Goal: Transaction & Acquisition: Register for event/course

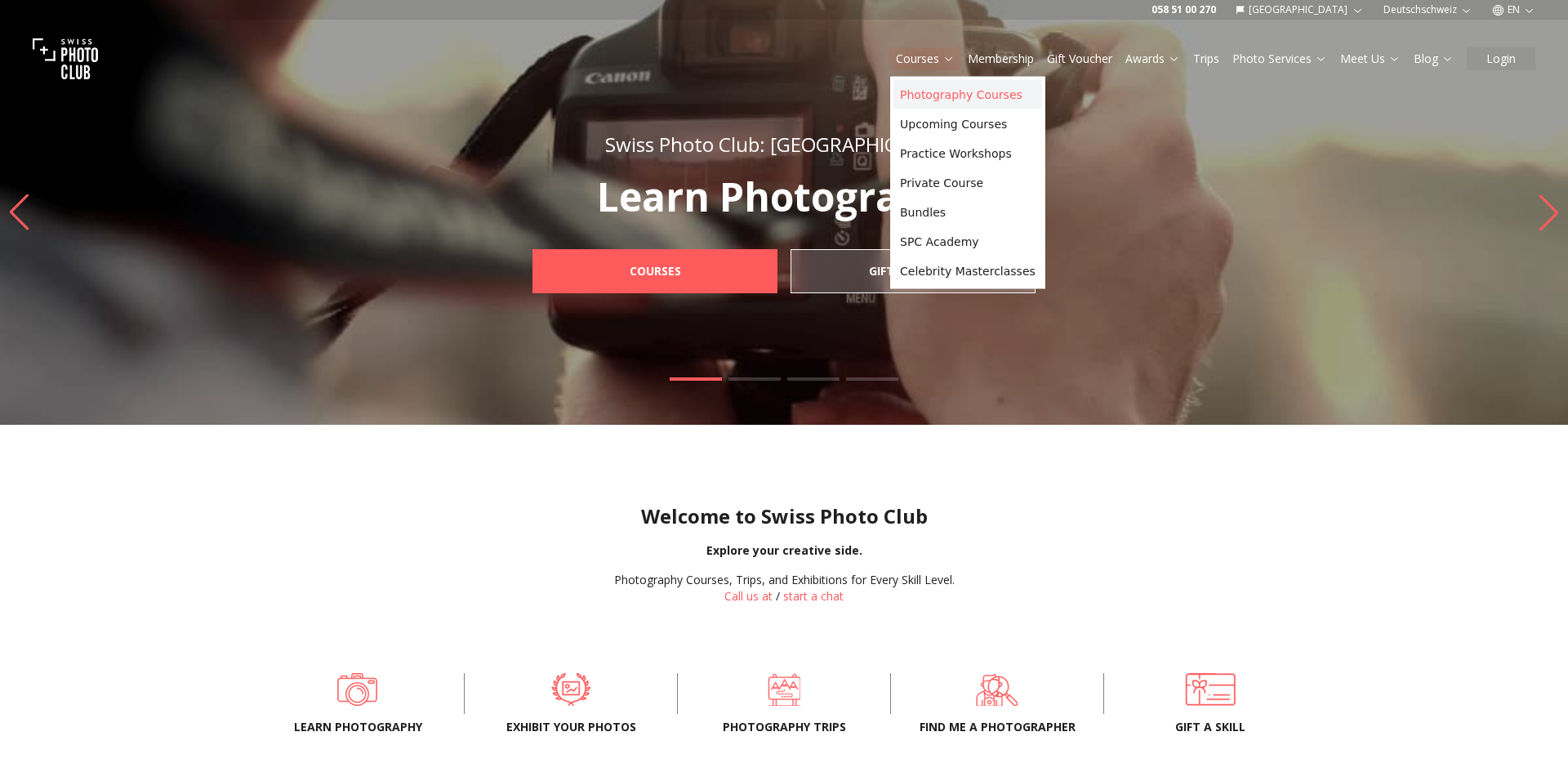
click at [923, 100] on link "Photography Courses" at bounding box center [968, 95] width 149 height 30
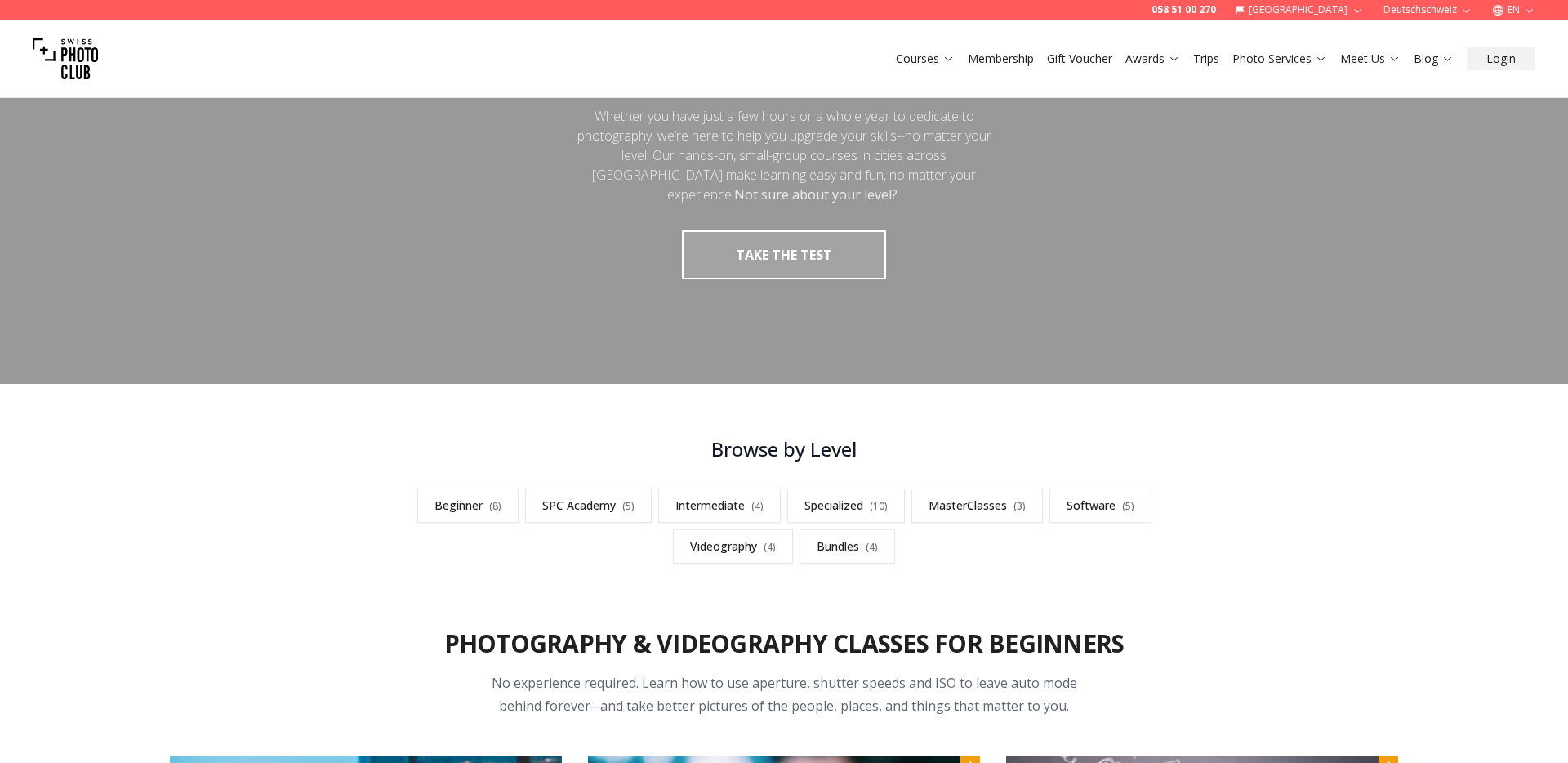
scroll to position [6021, 0]
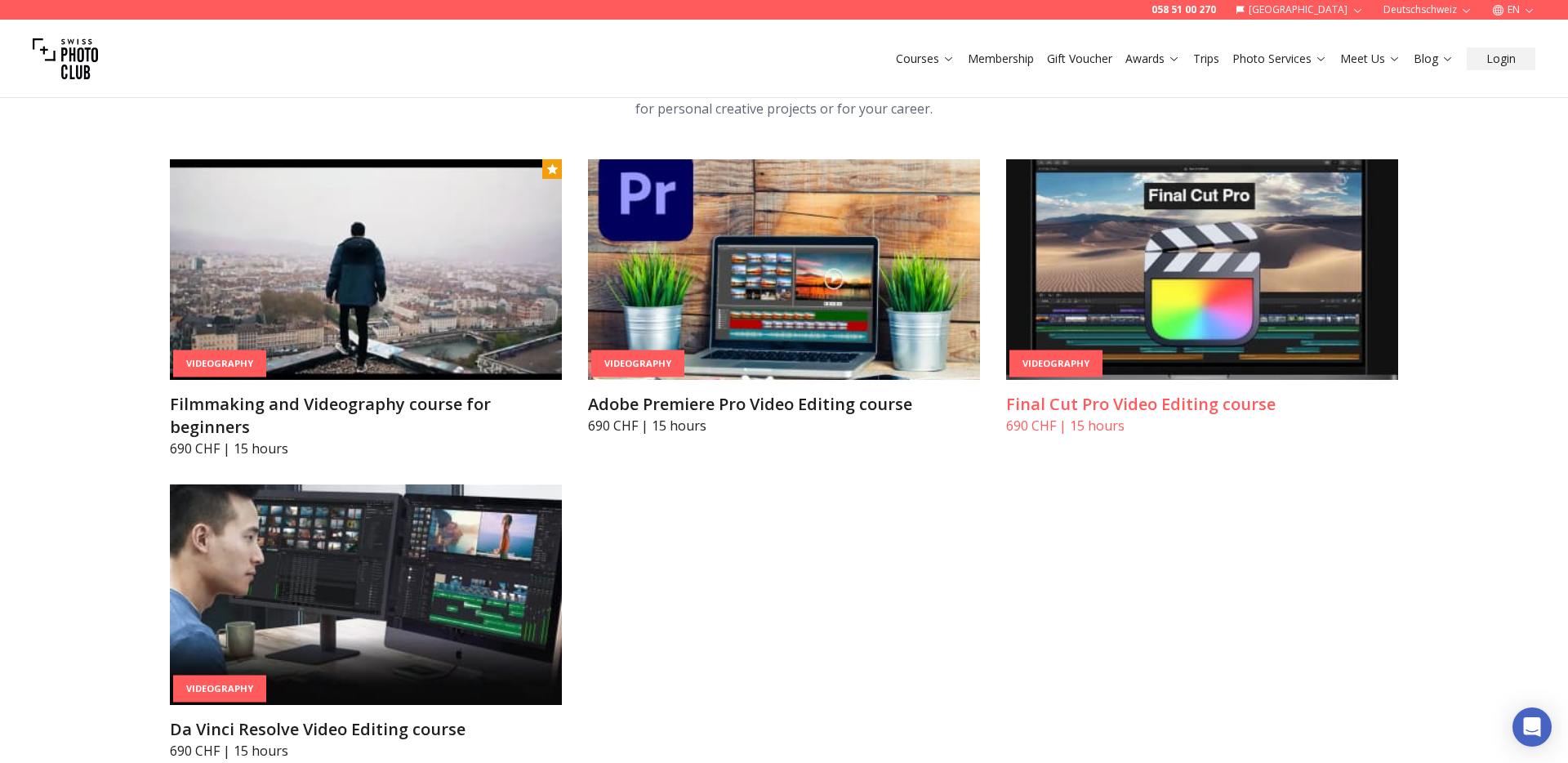
click at [1174, 393] on h3 "Final Cut Pro Video Editing course" at bounding box center [1202, 404] width 392 height 23
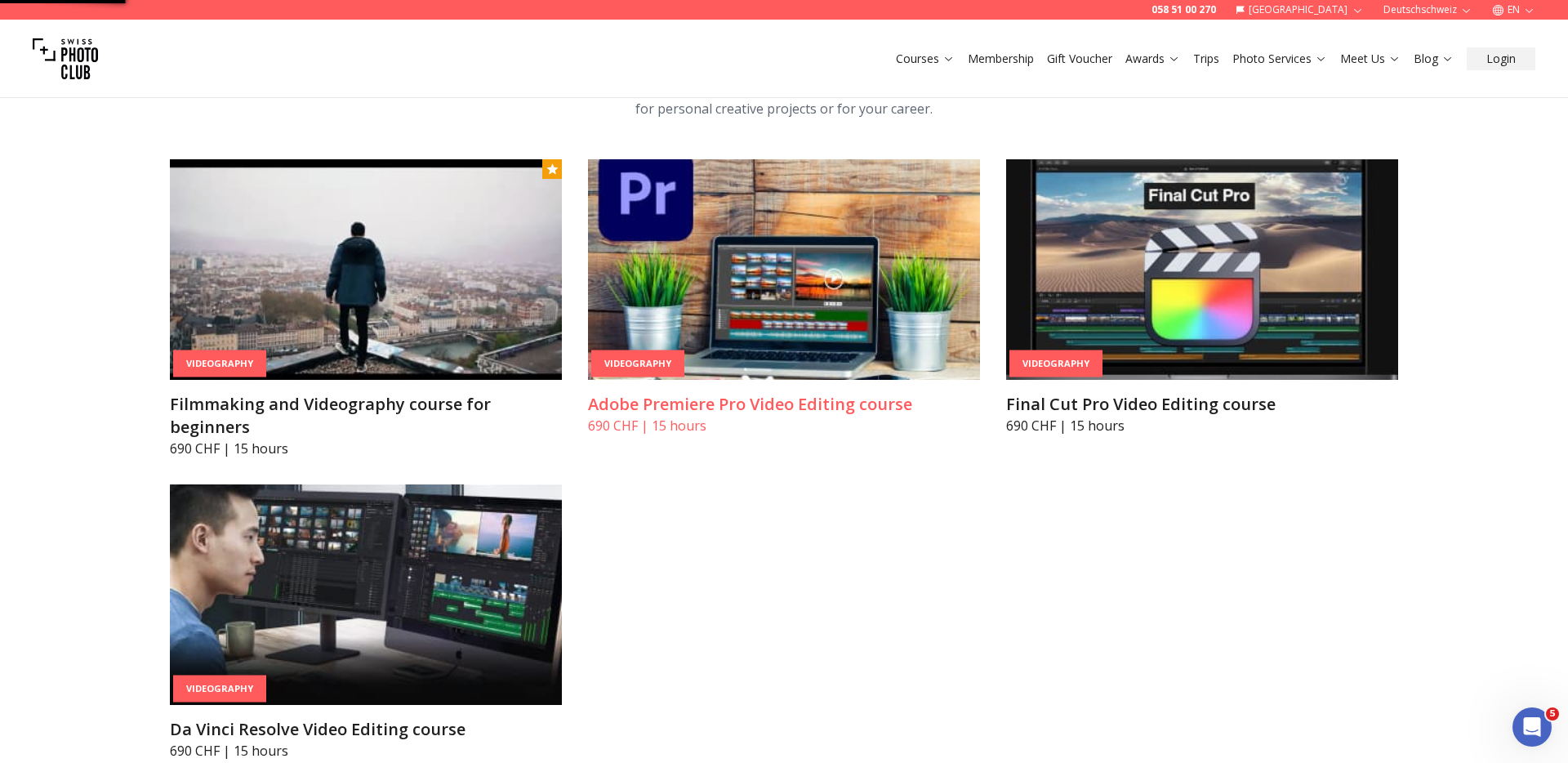
scroll to position [0, 0]
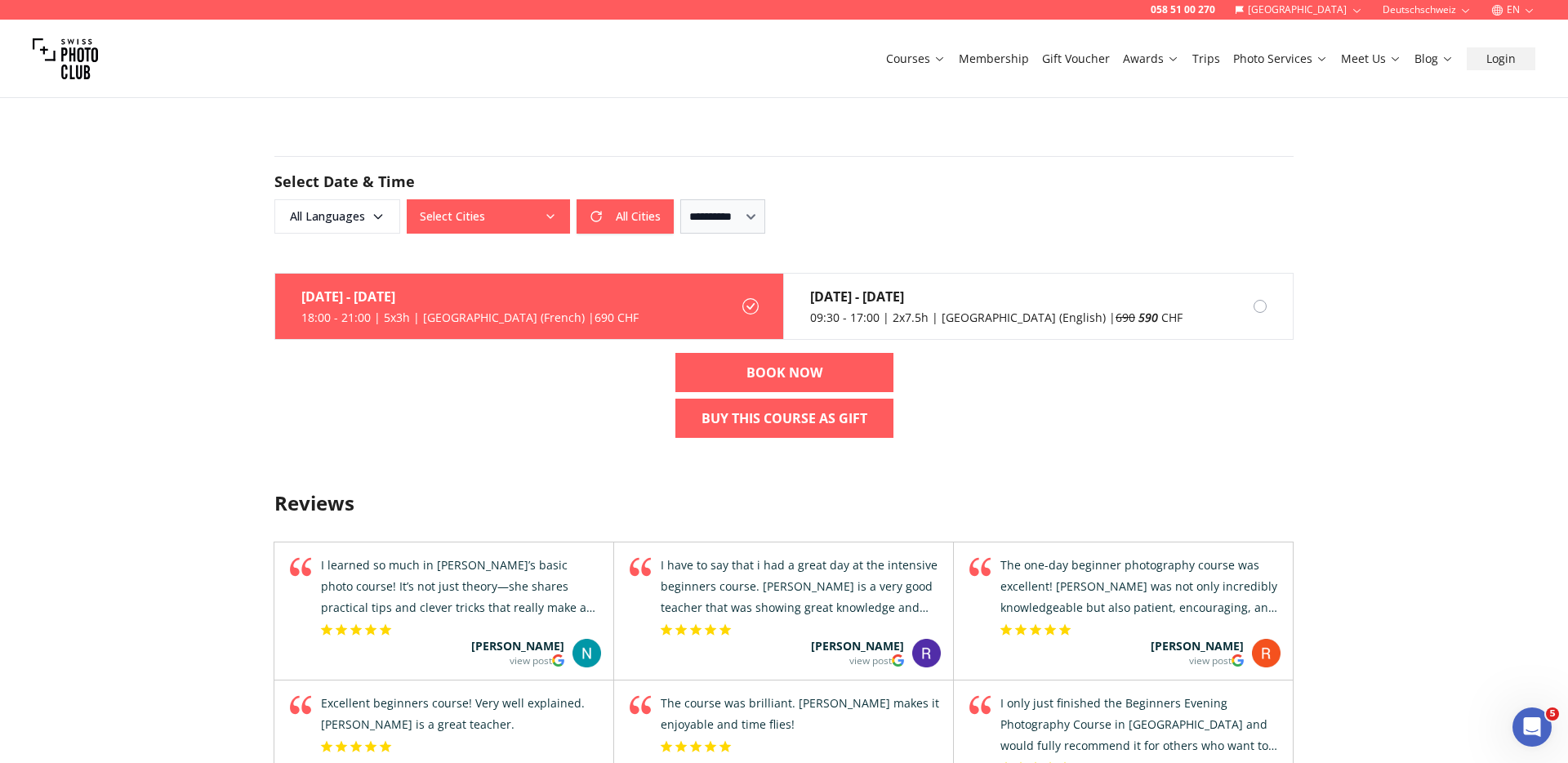
scroll to position [1334, 0]
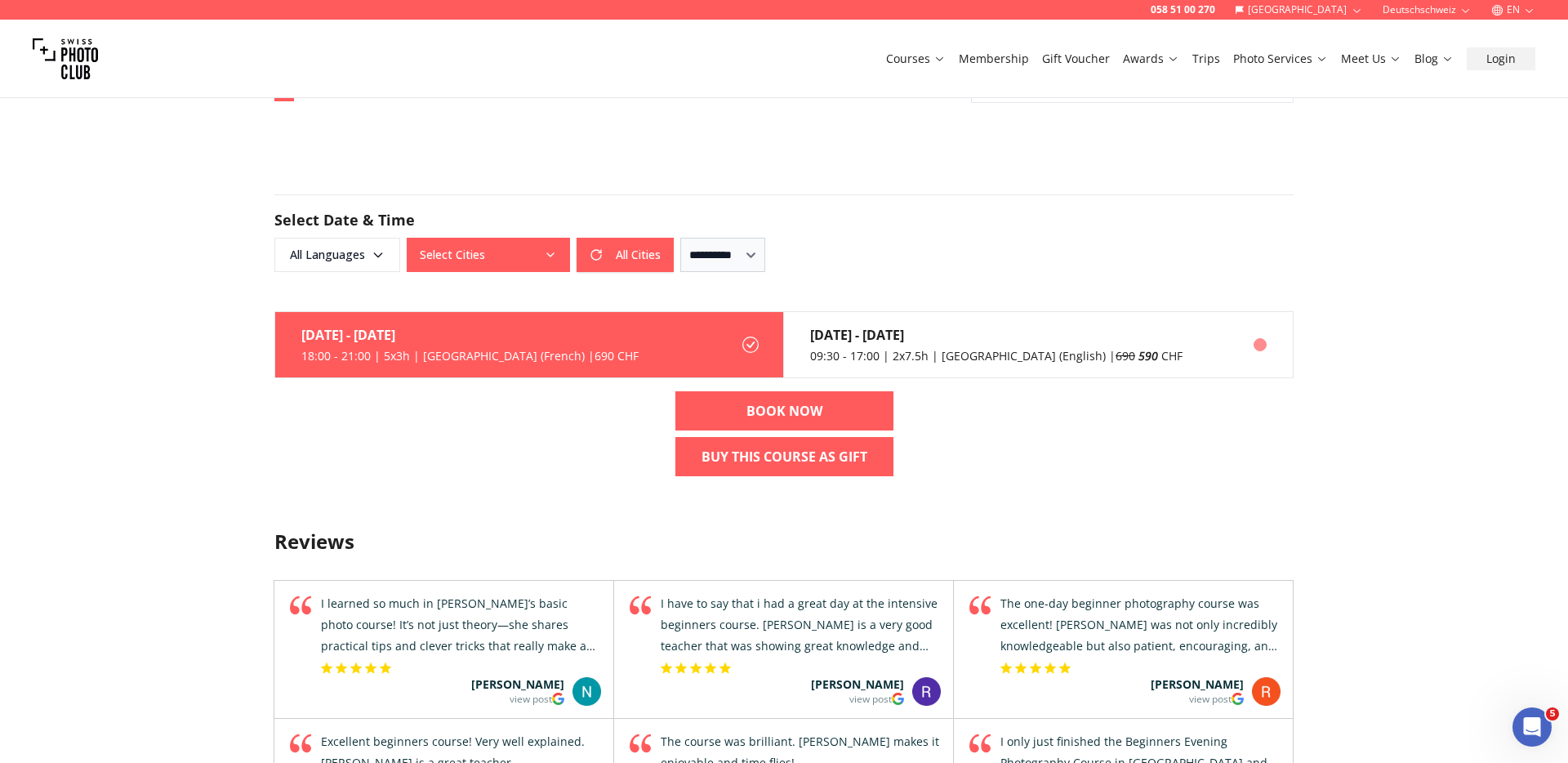
click at [949, 347] on div "09:30 - 17:00 | 2x7.5h | [GEOGRAPHIC_DATA] (English) | 690 590 CHF" at bounding box center [997, 356] width 373 height 17
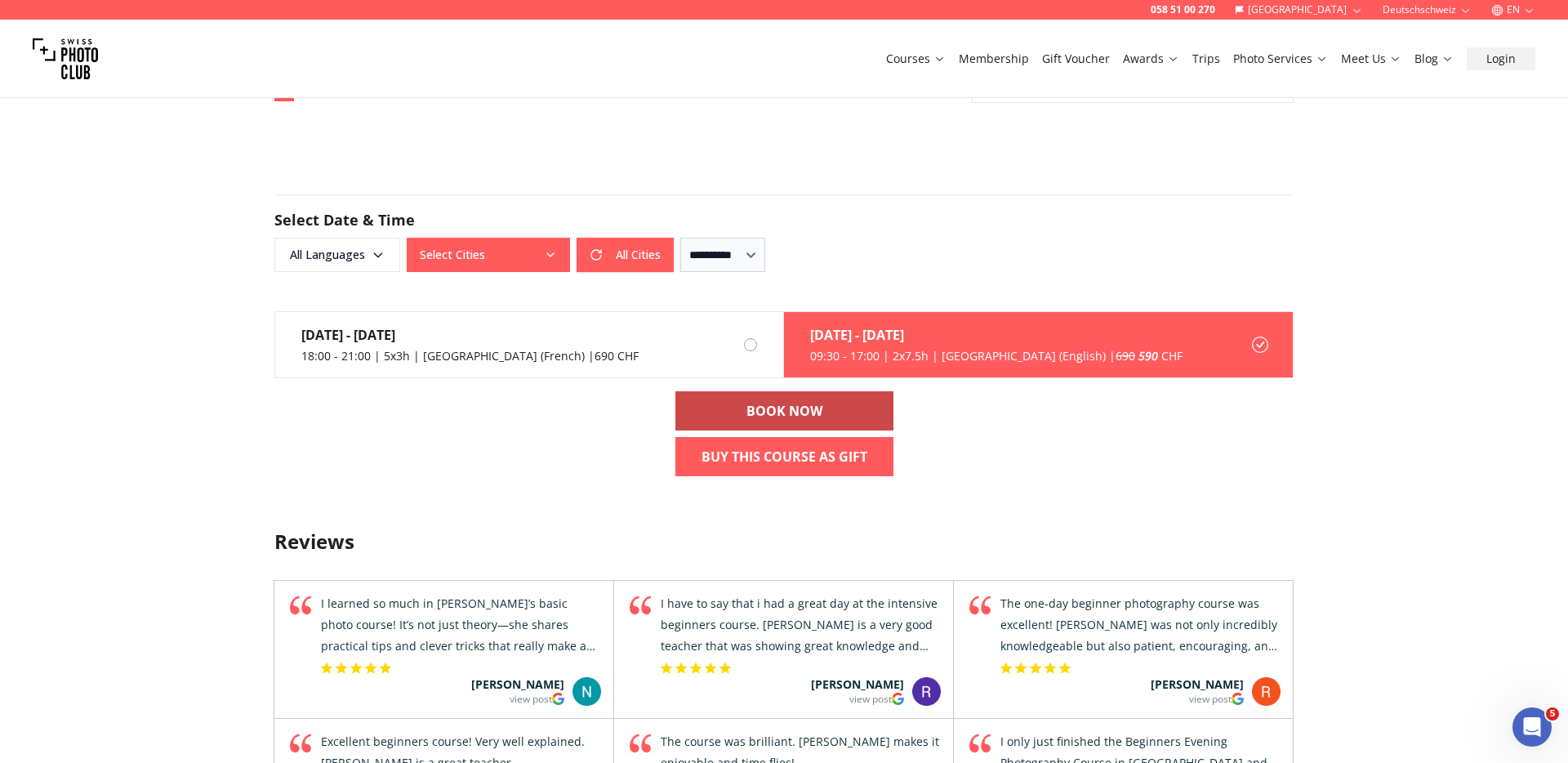
click at [798, 401] on b "BOOK NOW" at bounding box center [784, 410] width 76 height 20
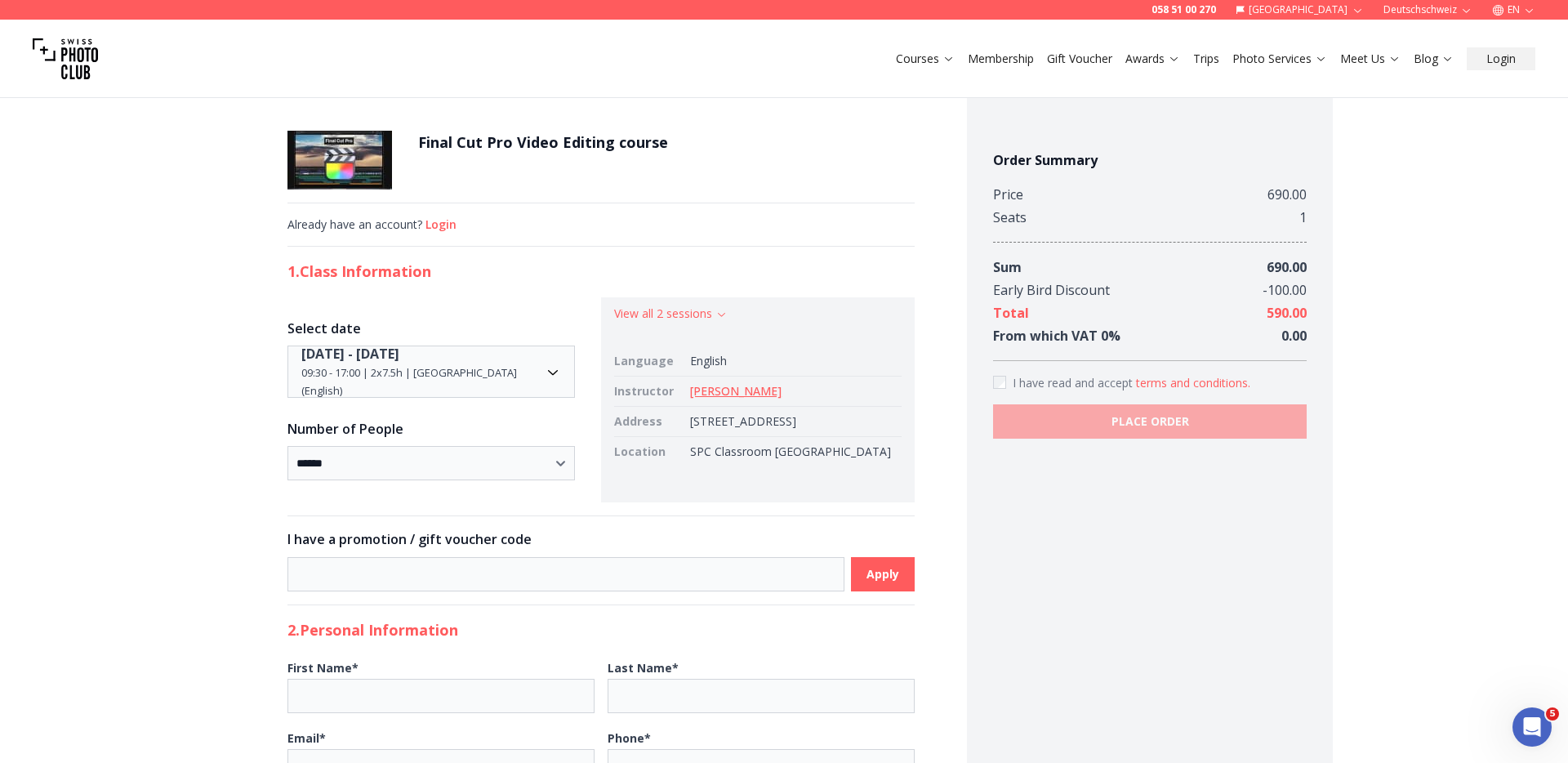
click at [665, 327] on div "View all 2 sessions Language English Instructor [PERSON_NAME] Address [STREET_A…" at bounding box center [757, 400] width 314 height 205
click at [661, 315] on button "View all 2 sessions" at bounding box center [671, 314] width 114 height 17
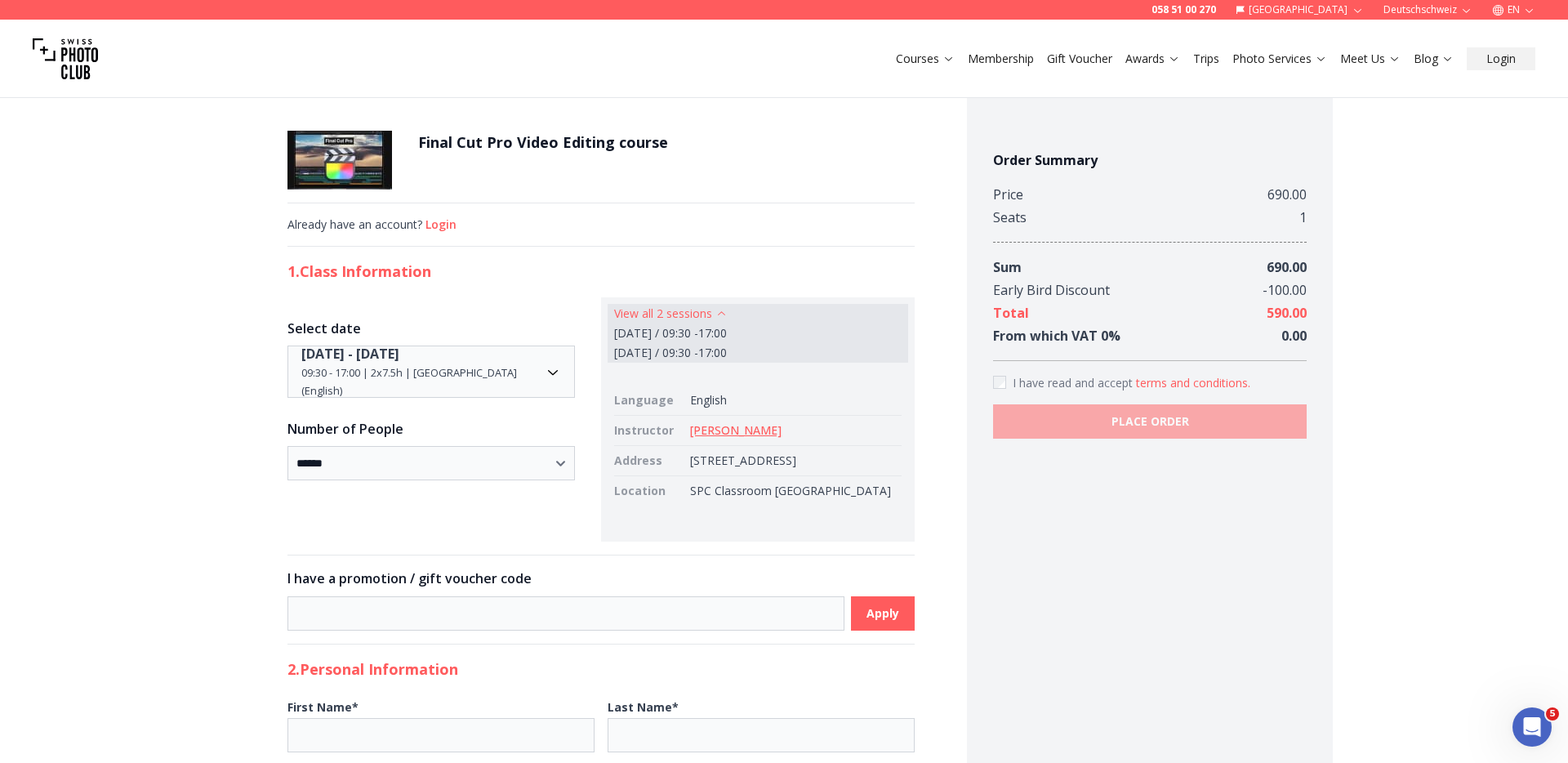
scroll to position [69, 0]
